Goal: Navigation & Orientation: Find specific page/section

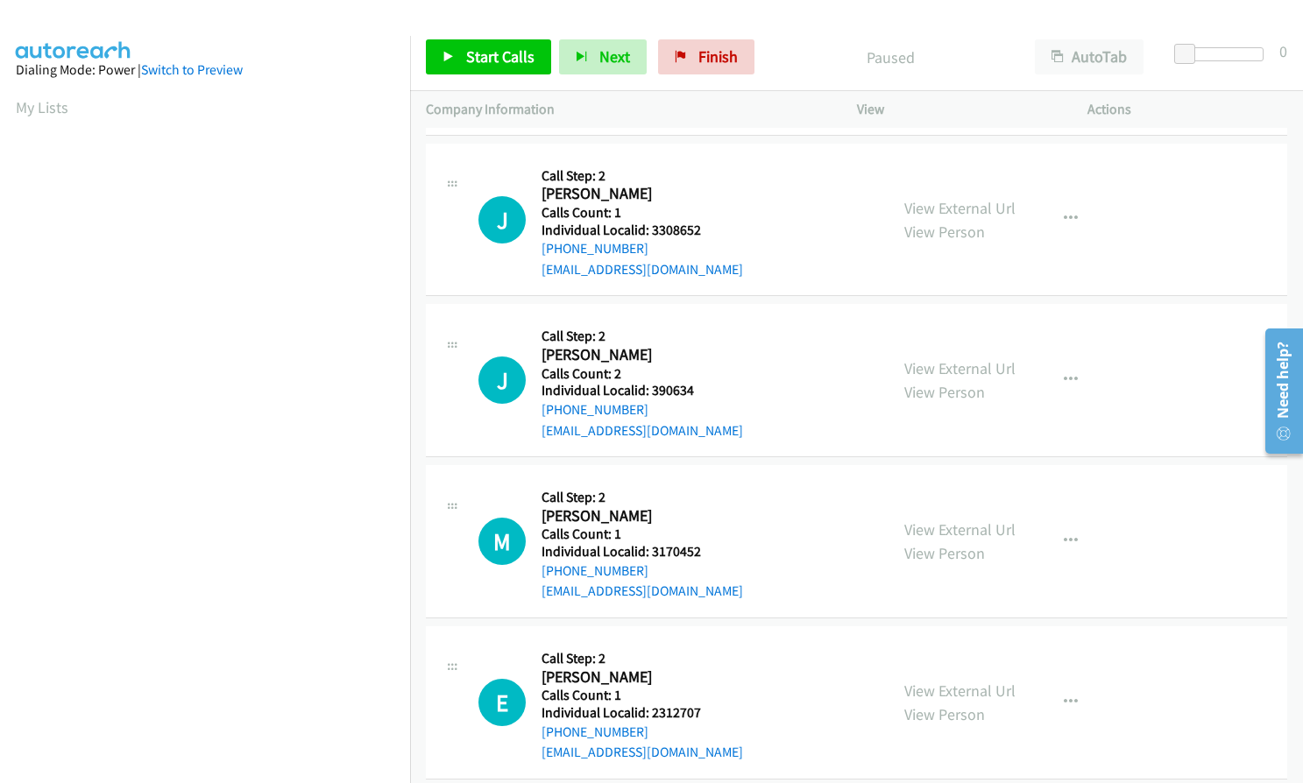
scroll to position [4177, 0]
